Goal: Transaction & Acquisition: Download file/media

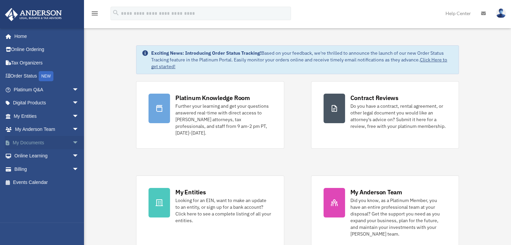
click at [32, 141] on link "My Documents arrow_drop_down" at bounding box center [47, 142] width 84 height 13
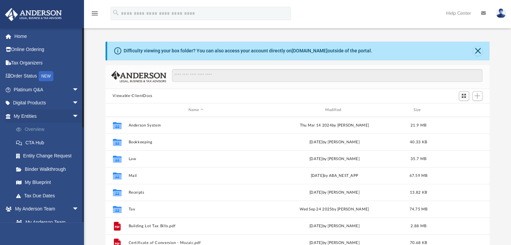
scroll to position [147, 379]
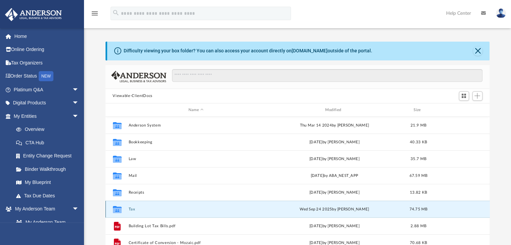
click at [133, 209] on button "Tax" at bounding box center [195, 209] width 135 height 4
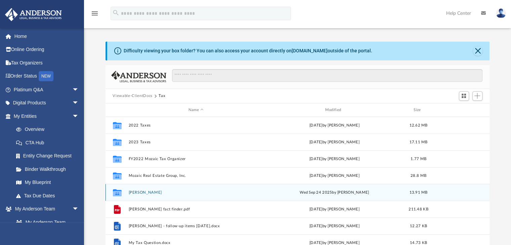
click at [147, 192] on button "[PERSON_NAME]" at bounding box center [195, 192] width 135 height 4
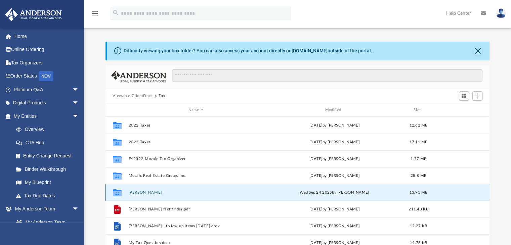
click at [147, 192] on button "[PERSON_NAME]" at bounding box center [195, 192] width 135 height 4
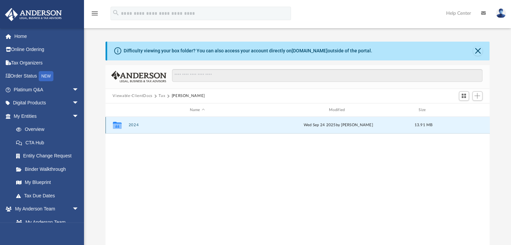
click at [134, 127] on button "2024" at bounding box center [197, 125] width 138 height 4
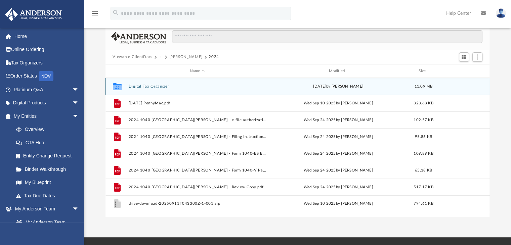
scroll to position [34, 0]
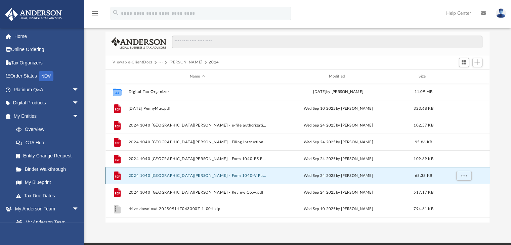
click at [199, 176] on button "2024 1040 [GEOGRAPHIC_DATA][PERSON_NAME] - Form 1040-V Payment Voucher.pdf" at bounding box center [197, 176] width 138 height 4
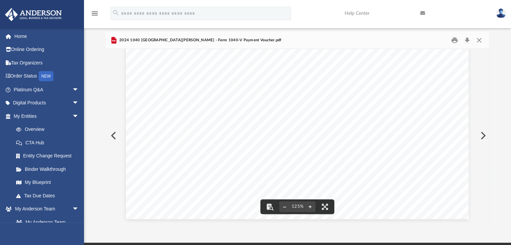
scroll to position [280, 0]
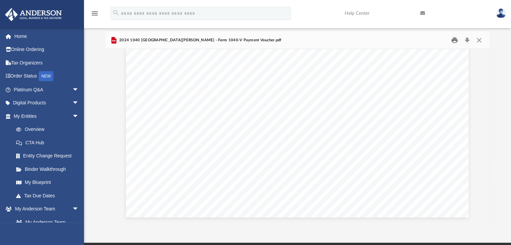
click at [454, 42] on button "Print" at bounding box center [454, 40] width 13 height 10
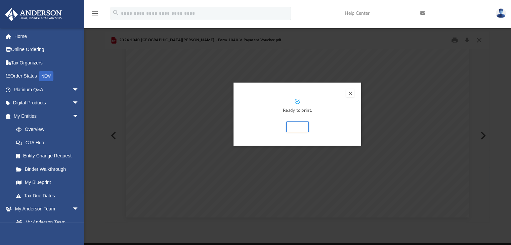
click at [350, 92] on button "Preview" at bounding box center [350, 93] width 8 height 8
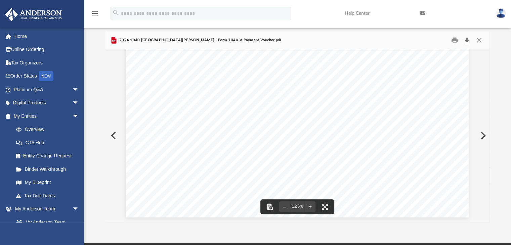
click at [465, 40] on button "Download" at bounding box center [467, 40] width 12 height 10
